Goal: Information Seeking & Learning: Learn about a topic

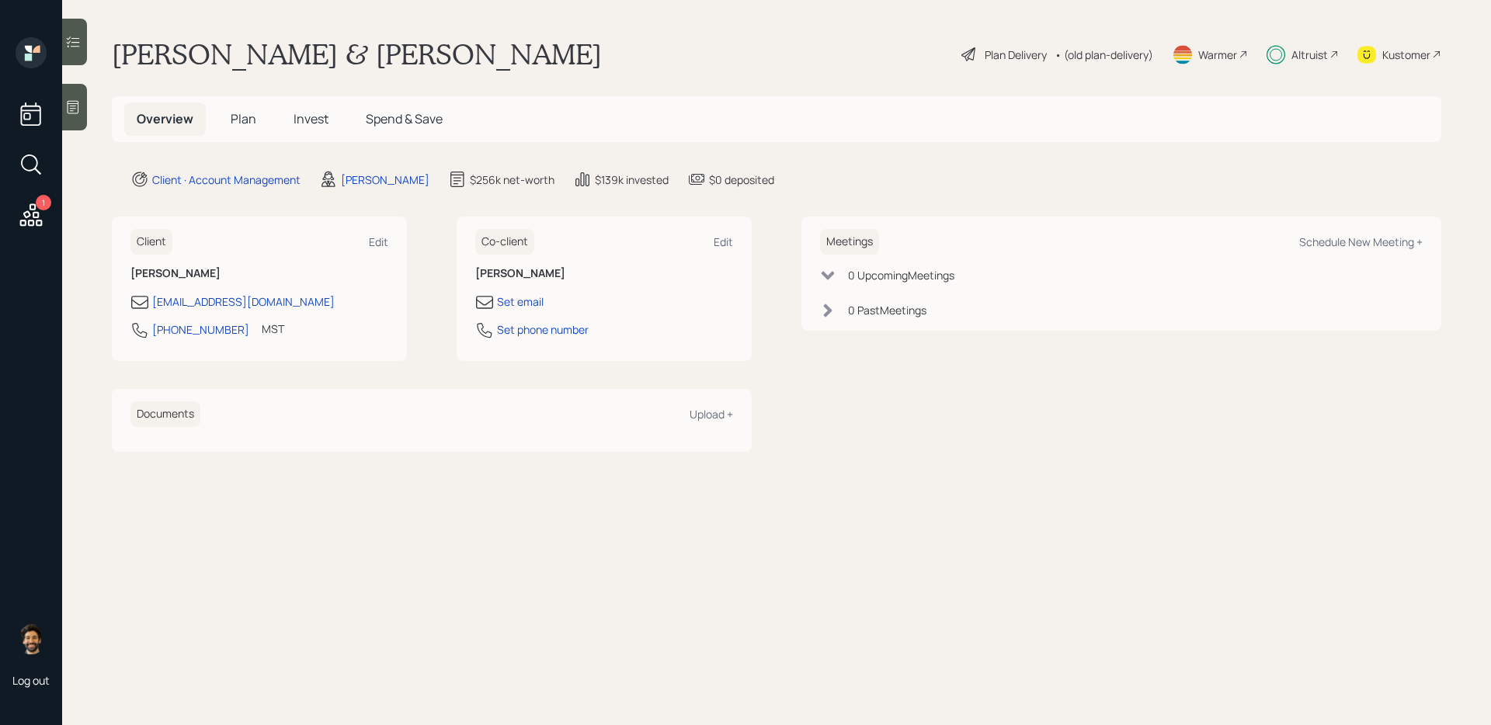
click at [1141, 54] on div "Altruist" at bounding box center [1309, 55] width 36 height 16
click at [314, 119] on span "Invest" at bounding box center [311, 118] width 35 height 17
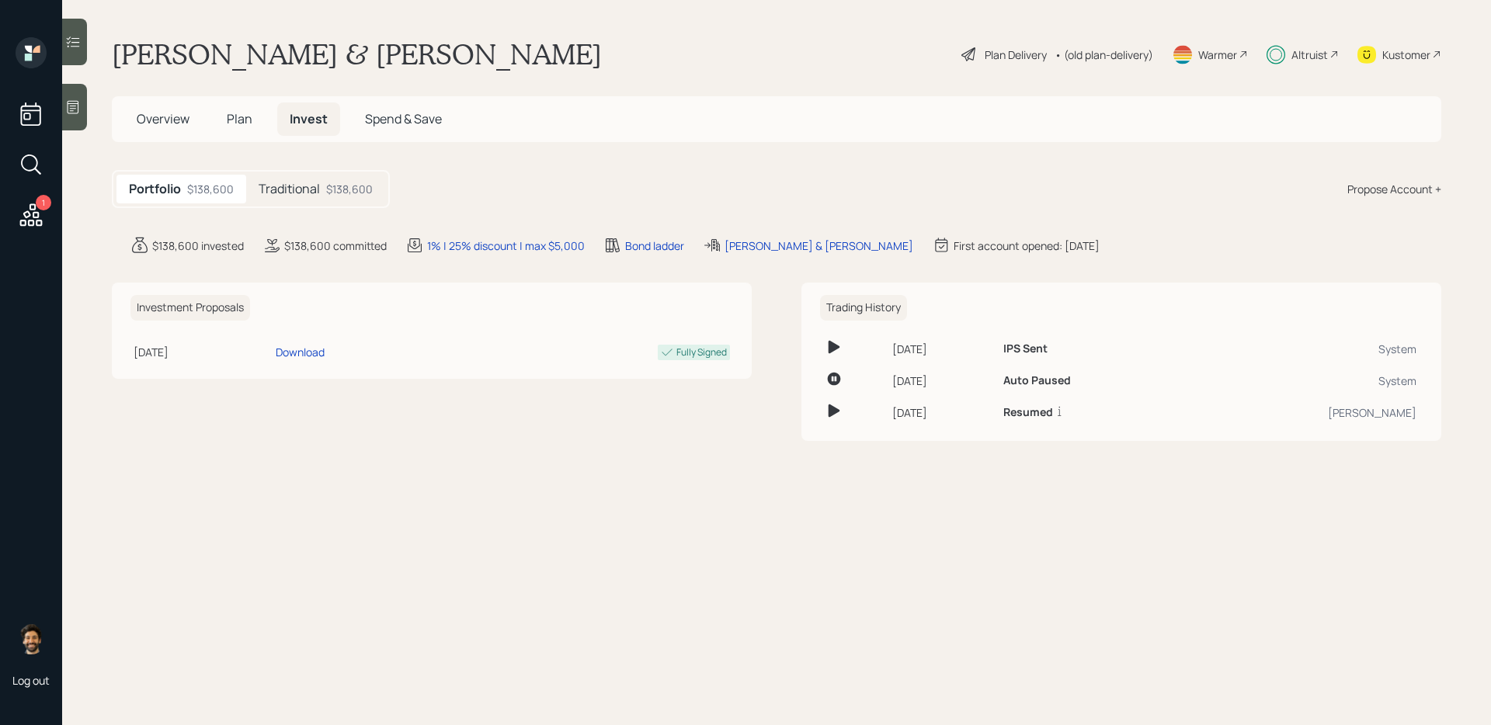
click at [321, 196] on div "Traditional $138,600" at bounding box center [315, 189] width 139 height 29
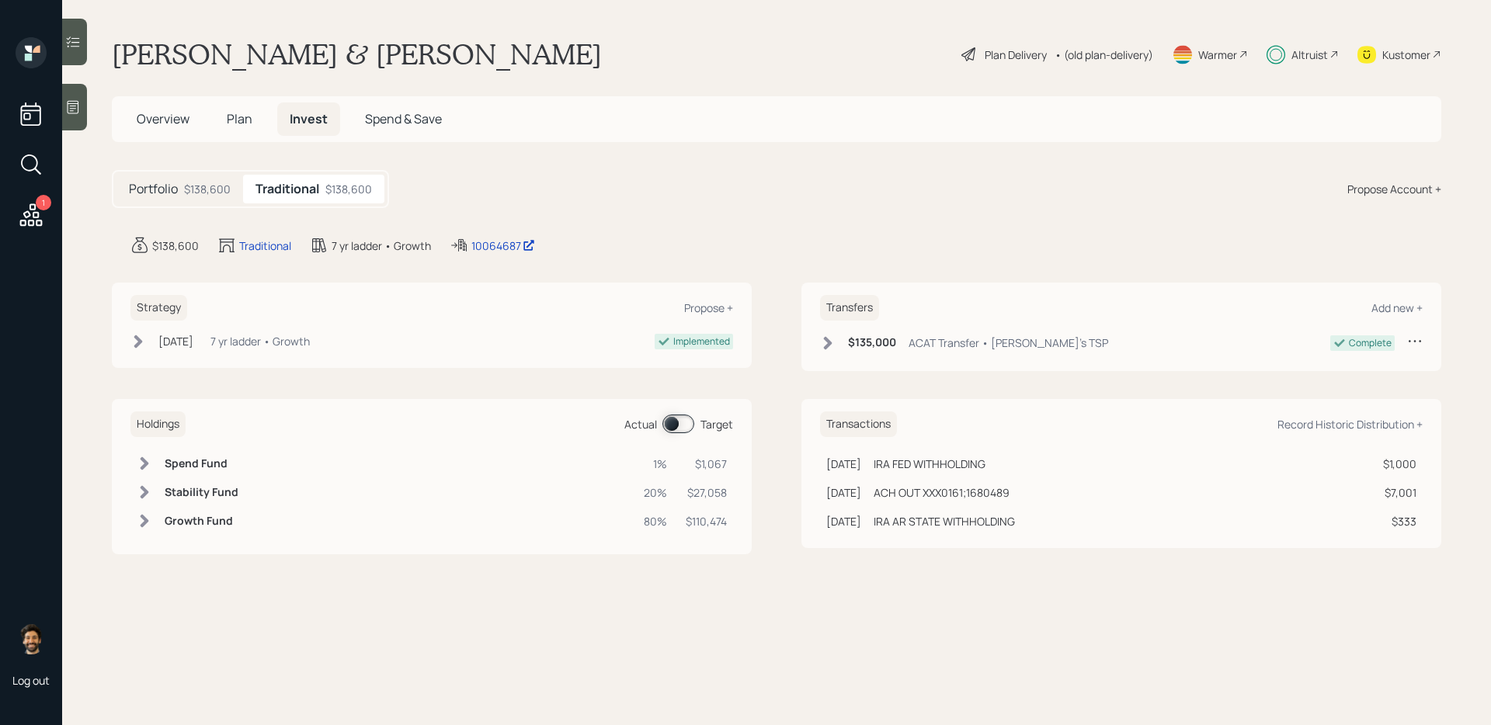
click at [666, 428] on span at bounding box center [678, 424] width 32 height 19
click at [1141, 63] on div "Altruist" at bounding box center [1302, 54] width 72 height 34
